Goal: Transaction & Acquisition: Obtain resource

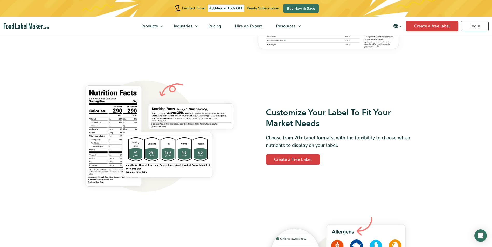
scroll to position [389, 0]
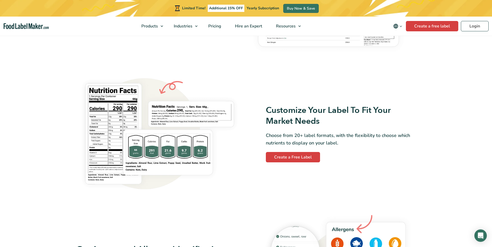
scroll to position [389, 0]
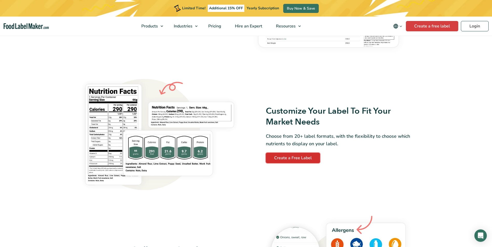
click at [298, 160] on link "Create a Free Label" at bounding box center [293, 158] width 54 height 10
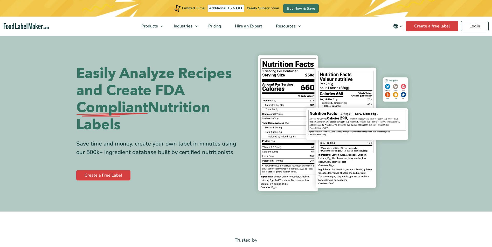
scroll to position [387, 0]
